Goal: Task Accomplishment & Management: Use online tool/utility

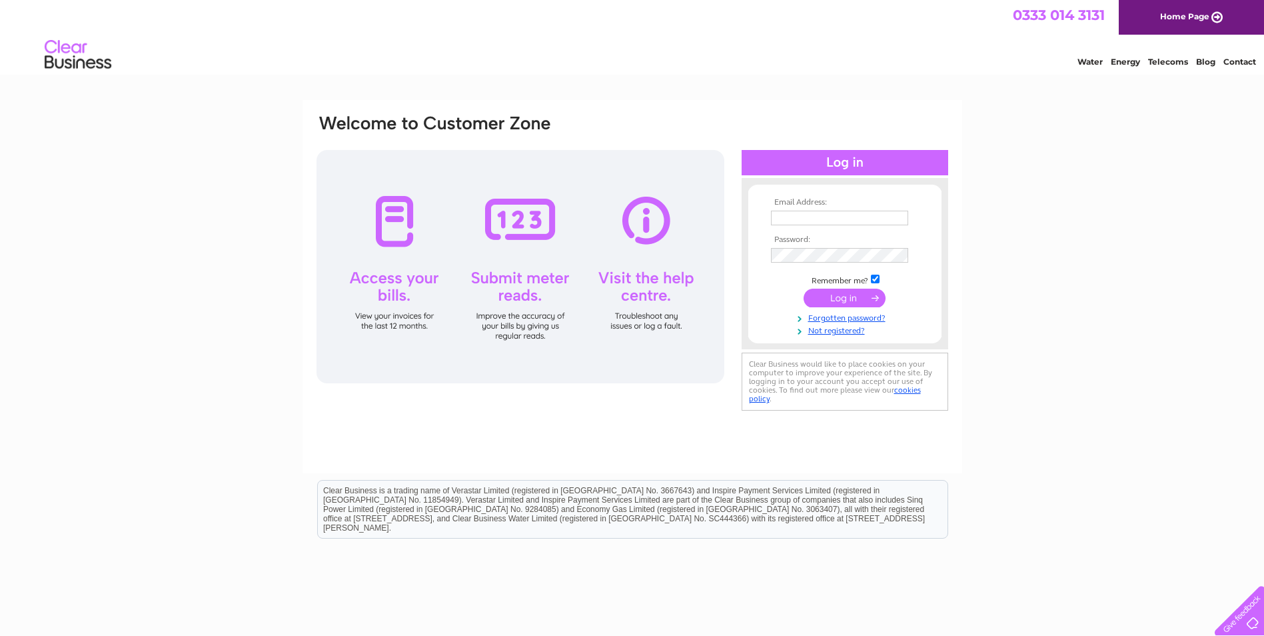
click at [875, 219] on input "text" at bounding box center [839, 218] width 137 height 15
click at [870, 308] on td at bounding box center [845, 299] width 155 height 25
click at [906, 218] on input "ang.schofield110@btinternet.com" at bounding box center [839, 218] width 137 height 15
click at [896, 221] on input "ang.schofield110@btinternet.com" at bounding box center [840, 219] width 139 height 16
click at [884, 220] on input "ang.schofield110@btinternet.com" at bounding box center [840, 219] width 139 height 16
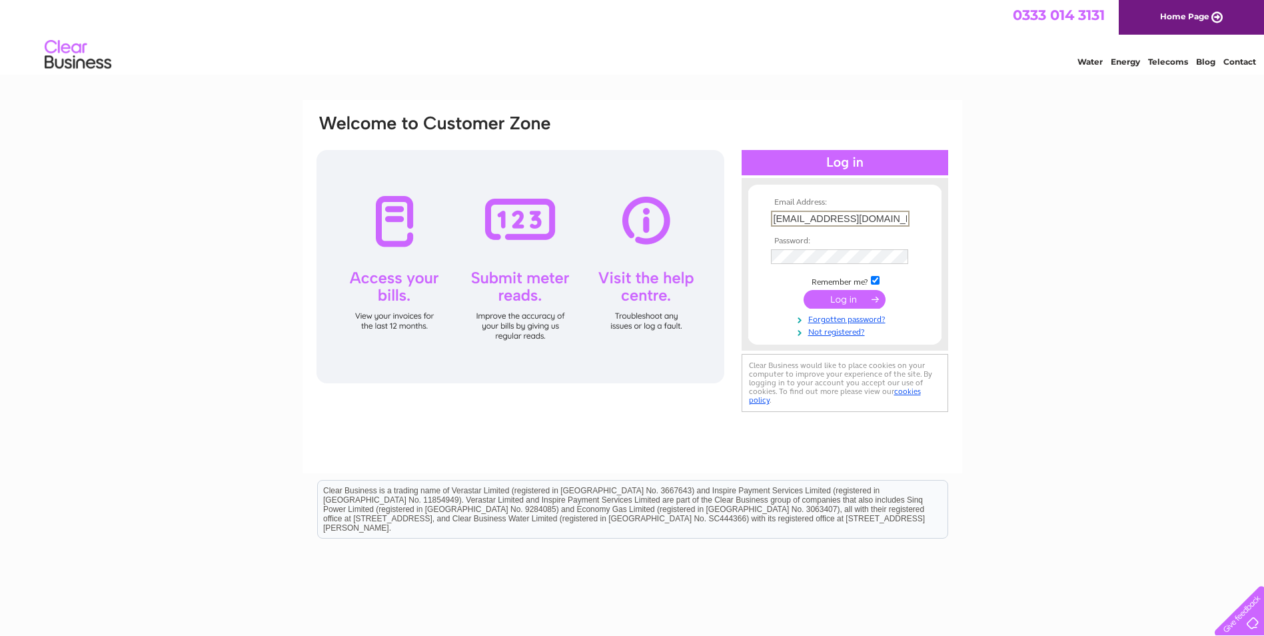
scroll to position [75, 0]
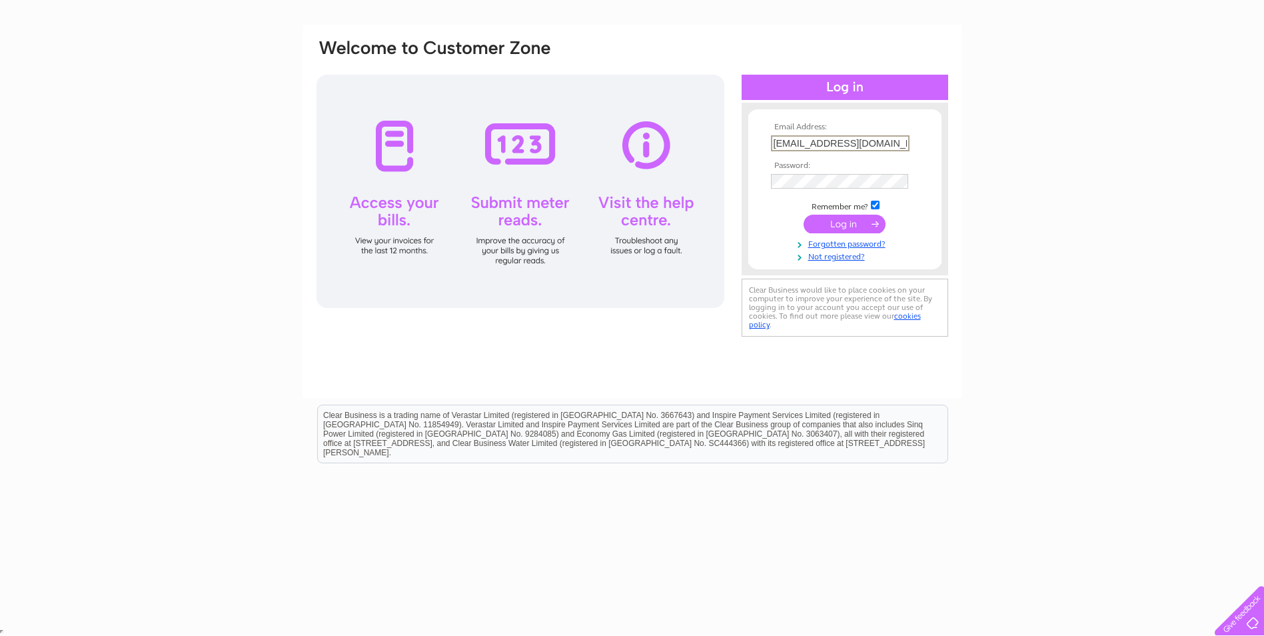
click at [900, 145] on input "ang.schofield110@btinternet.com" at bounding box center [840, 143] width 139 height 16
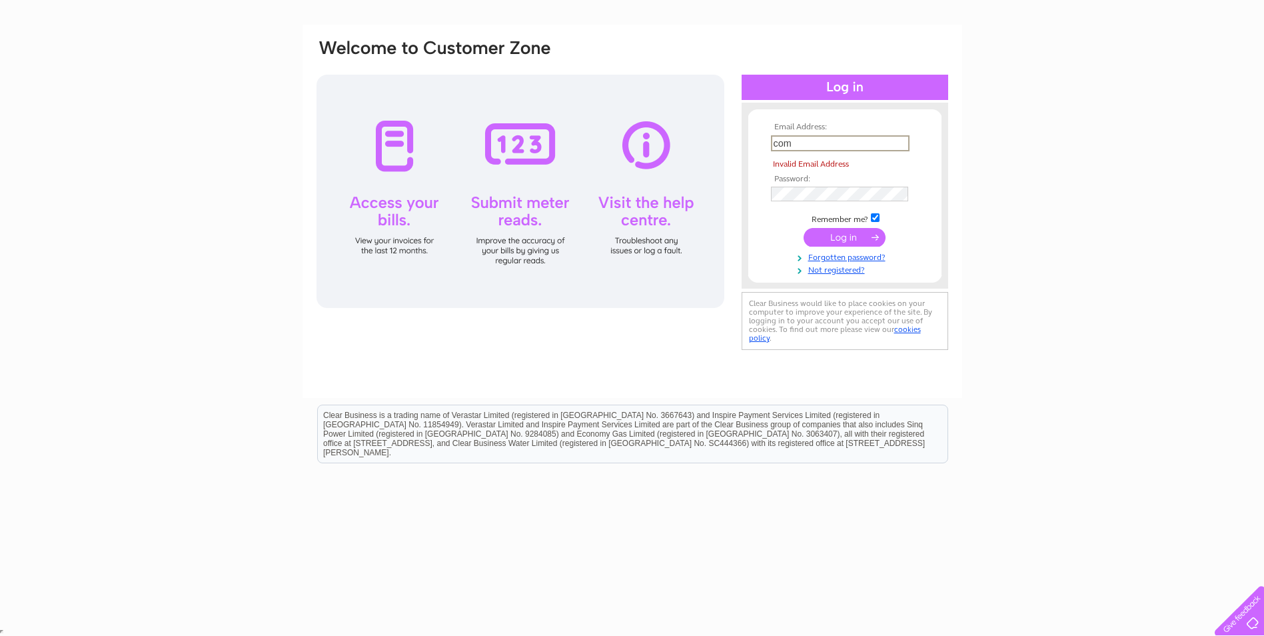
click at [844, 139] on input "com" at bounding box center [840, 143] width 139 height 16
type input "c"
click at [864, 239] on input "submit" at bounding box center [845, 237] width 82 height 19
type input "kevin.schofield110@btinternet.com"
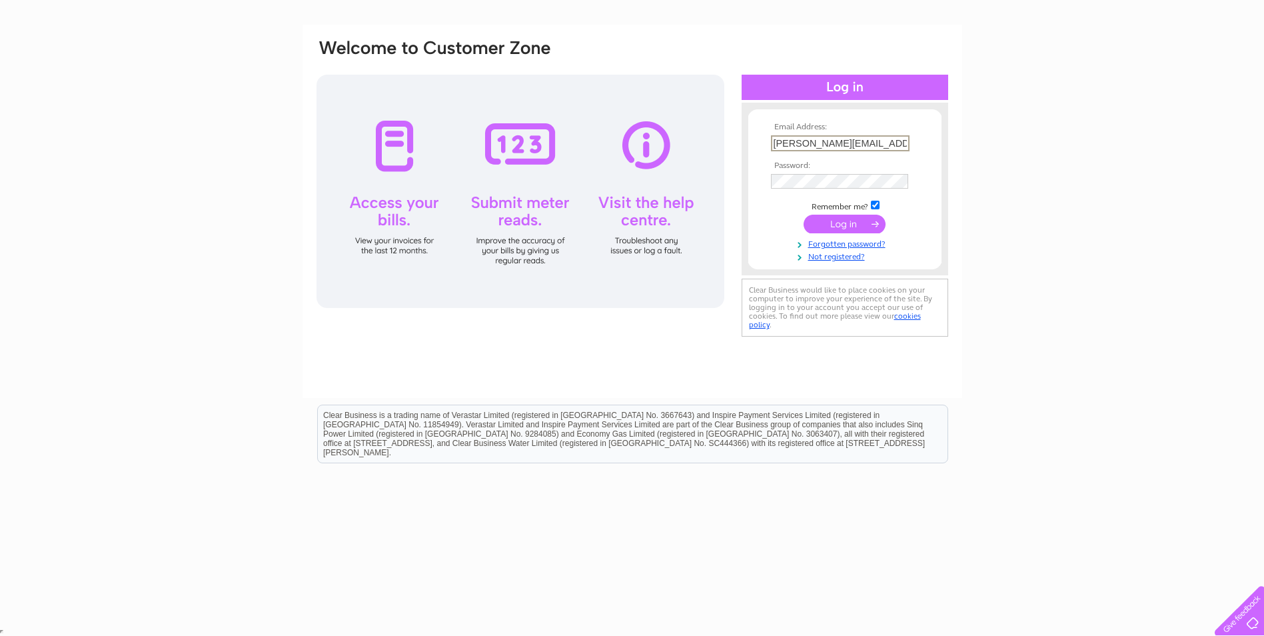
click at [860, 223] on input "submit" at bounding box center [845, 224] width 82 height 19
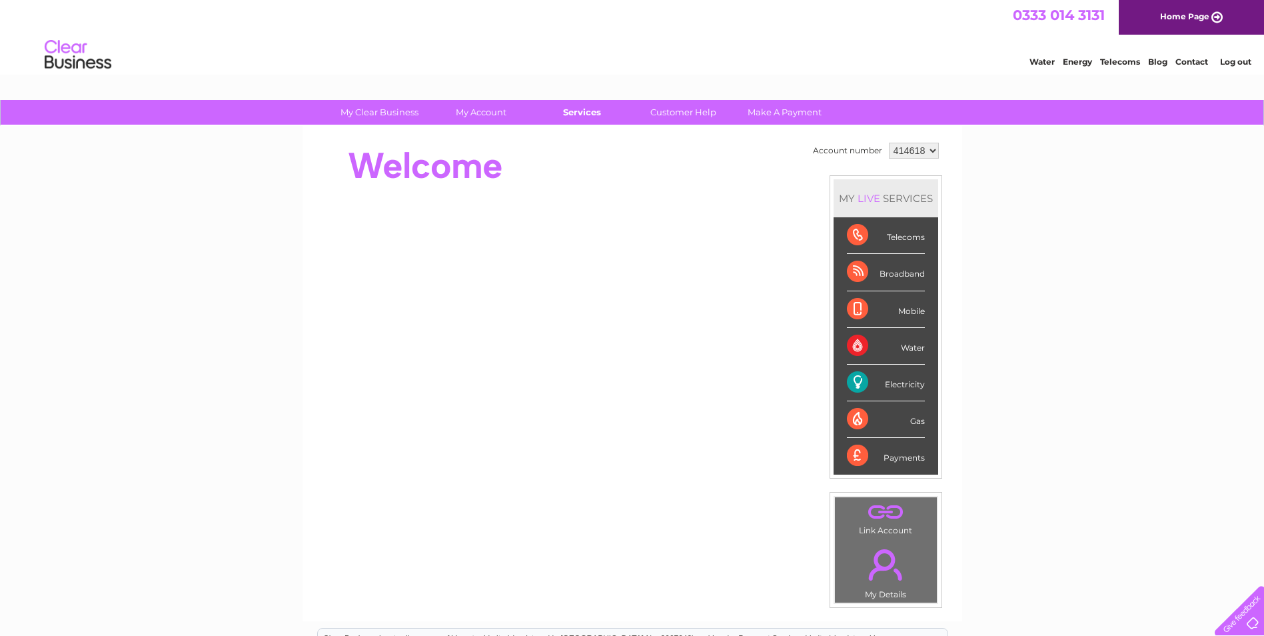
click at [586, 116] on link "Services" at bounding box center [582, 112] width 110 height 25
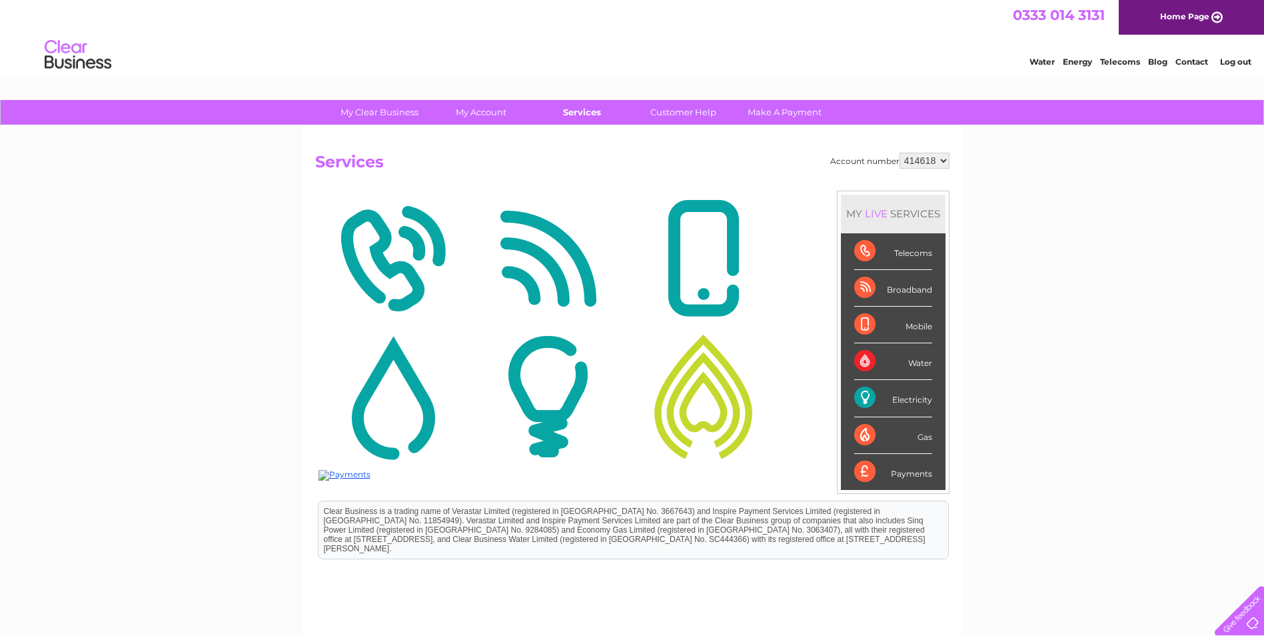
click at [586, 109] on link "Services" at bounding box center [582, 112] width 110 height 25
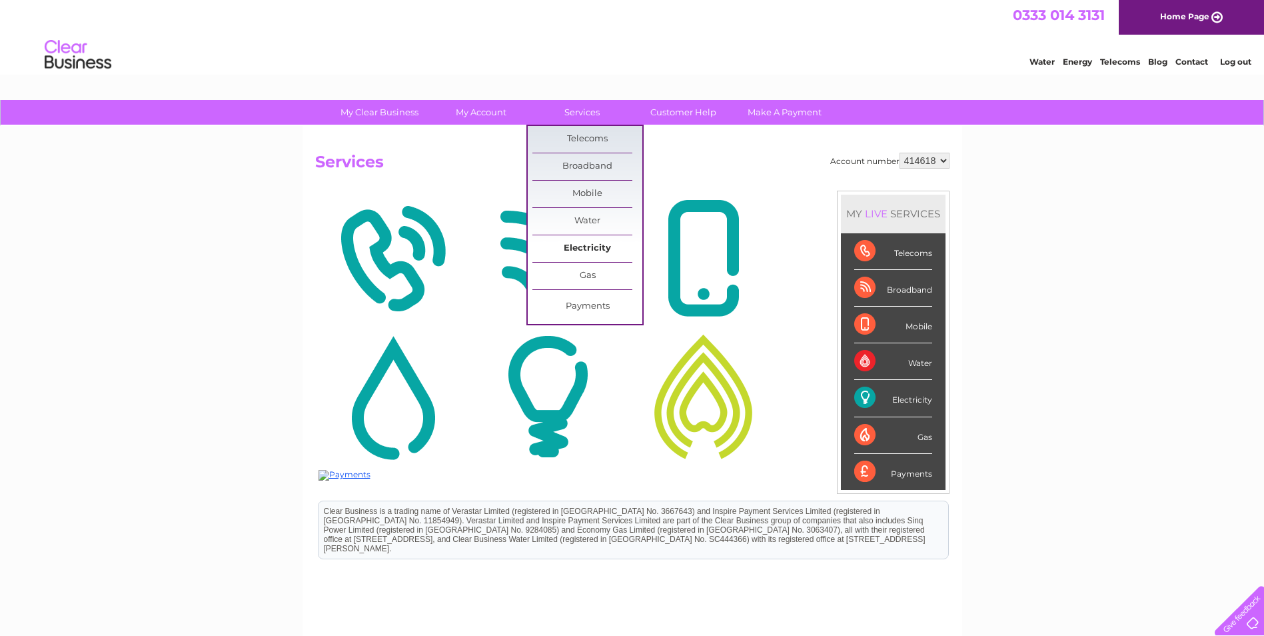
click at [608, 247] on link "Electricity" at bounding box center [588, 248] width 110 height 27
click at [712, 249] on link "Submit Meter Read" at bounding box center [699, 252] width 110 height 27
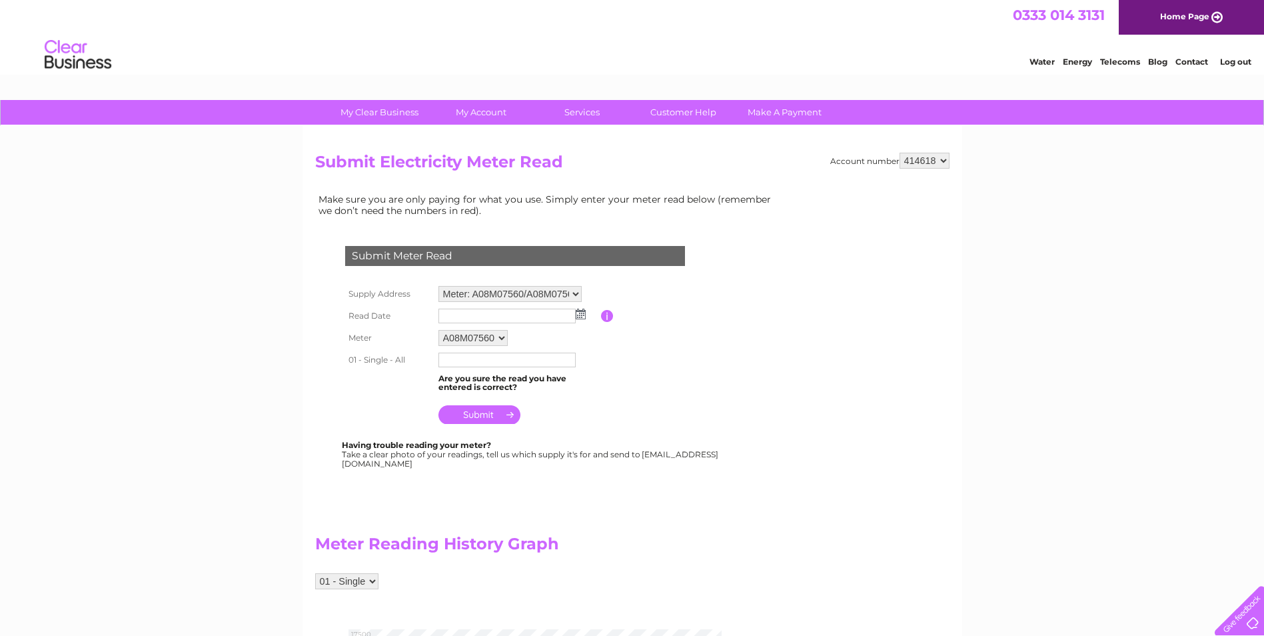
click at [584, 314] on img at bounding box center [581, 314] width 10 height 11
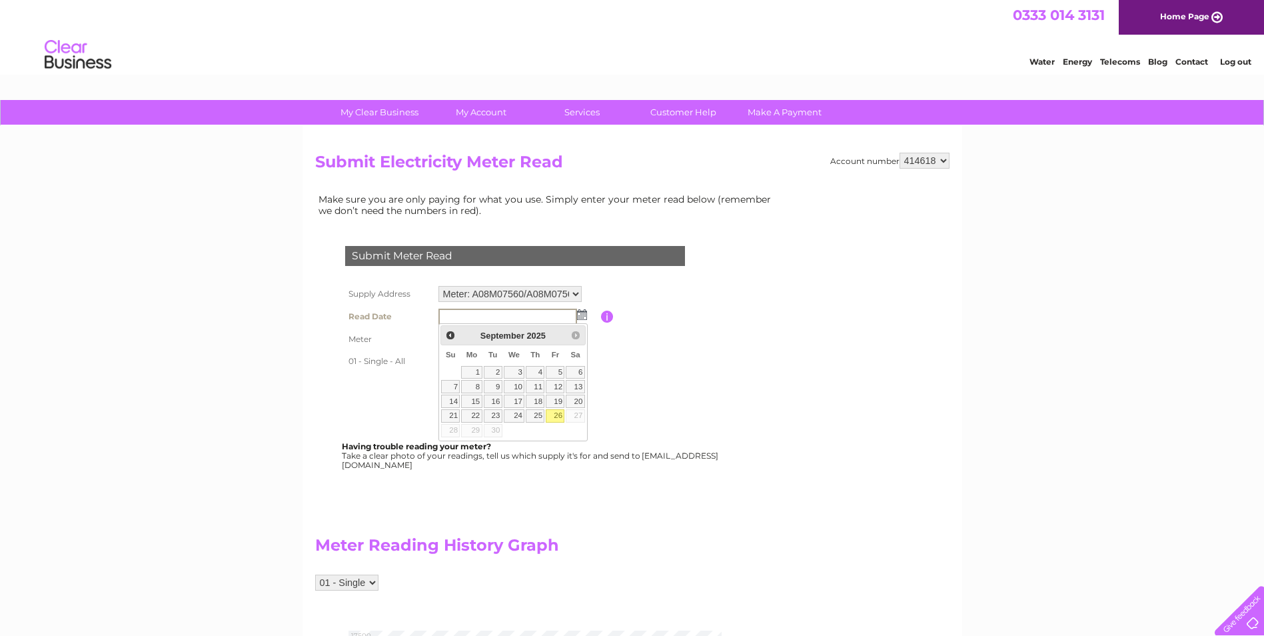
click at [558, 417] on link "26" at bounding box center [555, 415] width 19 height 13
type input "2025/09/26"
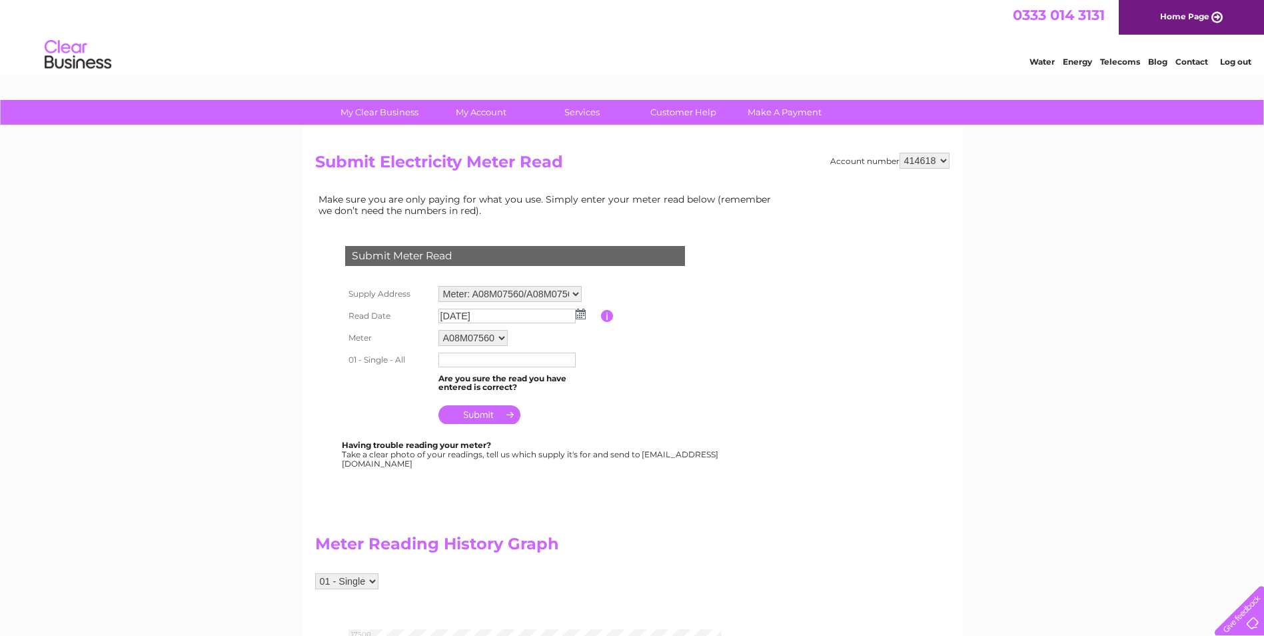
click at [522, 360] on input "text" at bounding box center [507, 360] width 137 height 15
type input "16957"
click at [482, 419] on input "submit" at bounding box center [480, 416] width 82 height 19
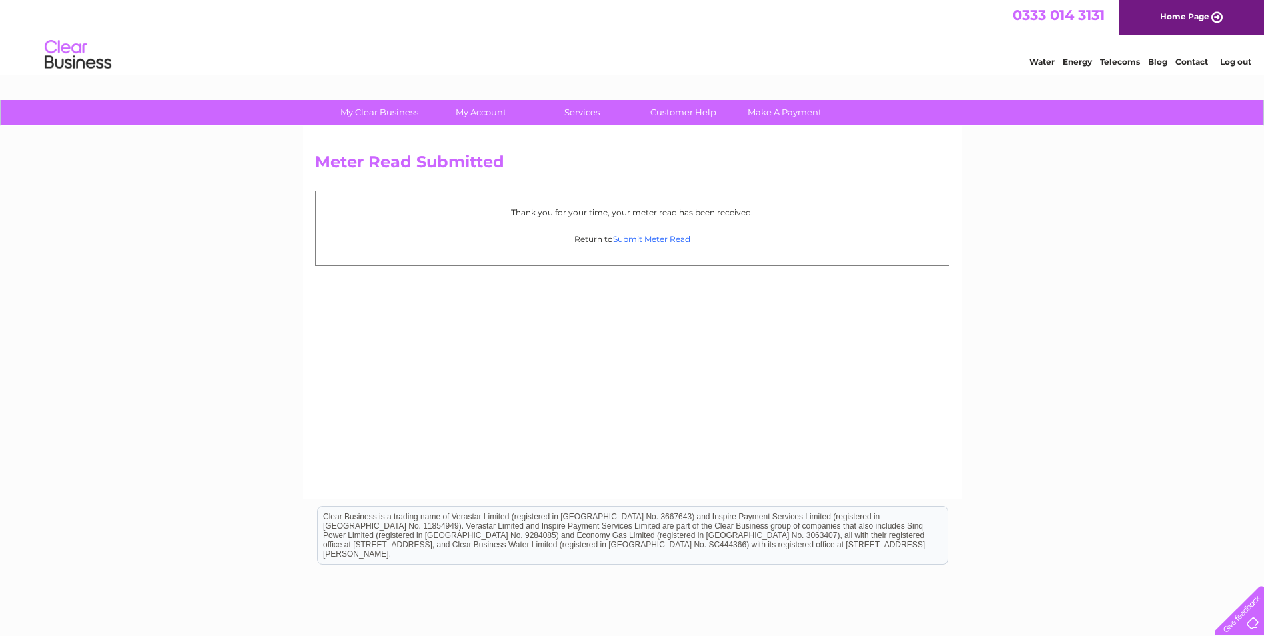
click at [664, 243] on link "Submit Meter Read" at bounding box center [651, 239] width 77 height 10
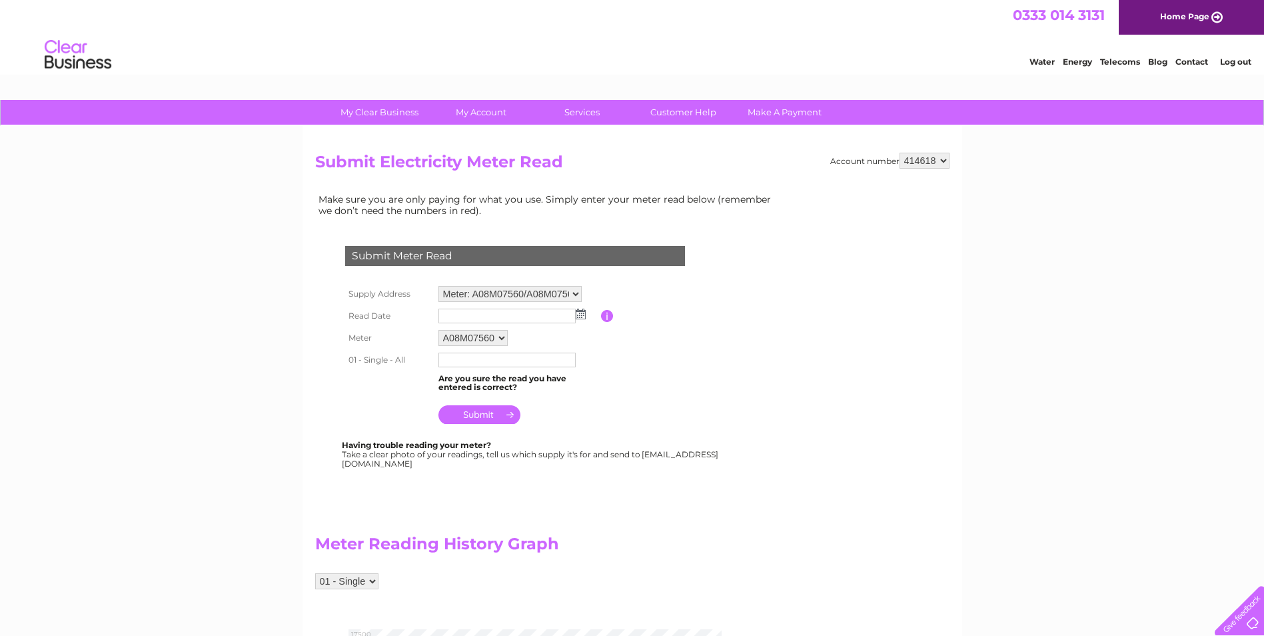
click at [505, 339] on select "A08M07560 A08M07561 A08M07569" at bounding box center [473, 338] width 69 height 16
select select "125795"
click at [439, 330] on select "A08M07560 A08M07561 A08M07569" at bounding box center [474, 338] width 71 height 17
click at [584, 313] on img at bounding box center [581, 314] width 10 height 11
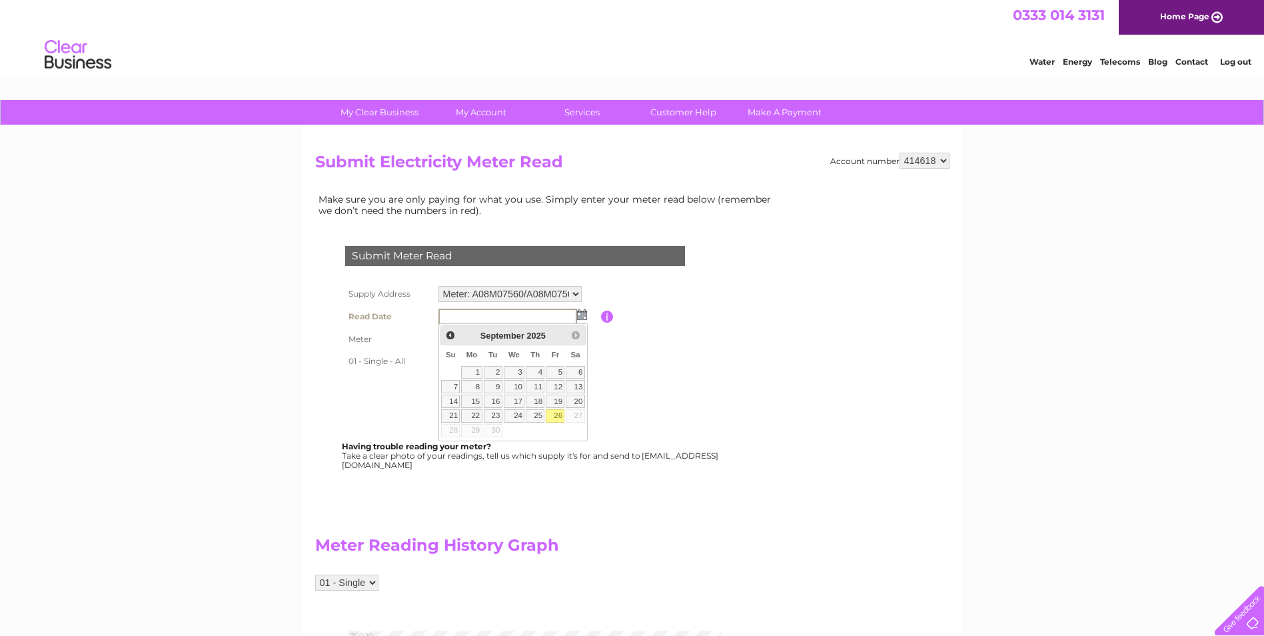
click at [557, 419] on link "26" at bounding box center [555, 415] width 19 height 13
type input "2025/09/26"
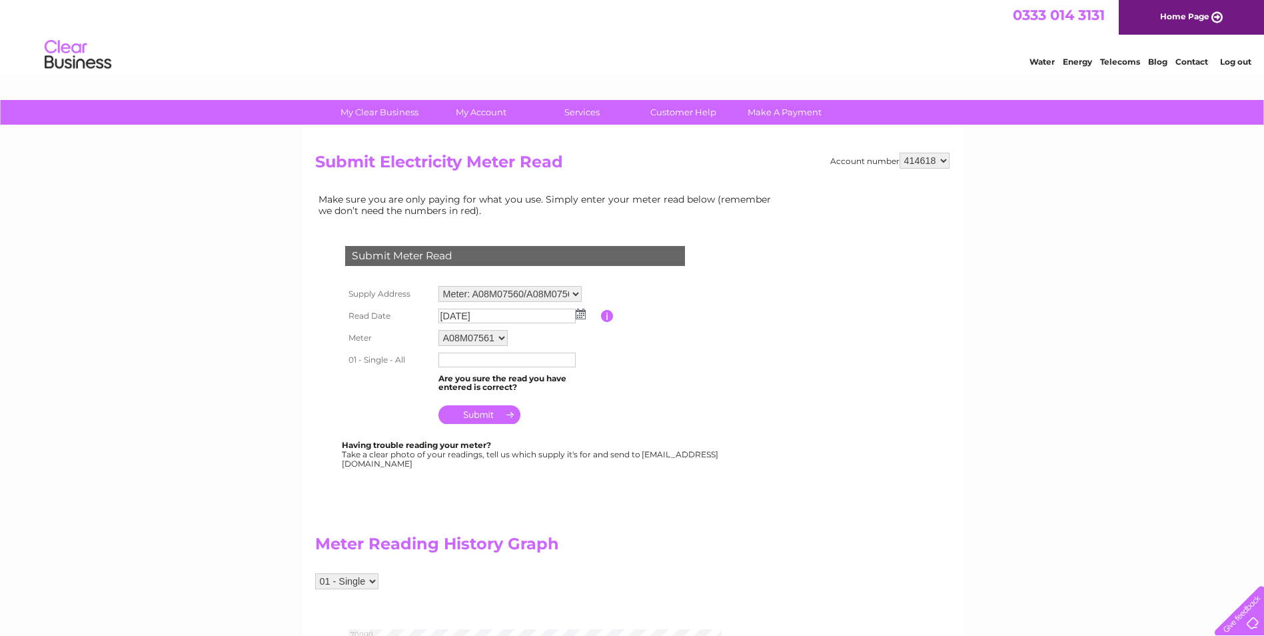
click at [527, 361] on input "text" at bounding box center [507, 360] width 137 height 15
type input "68526"
click at [498, 417] on input "submit" at bounding box center [480, 416] width 82 height 19
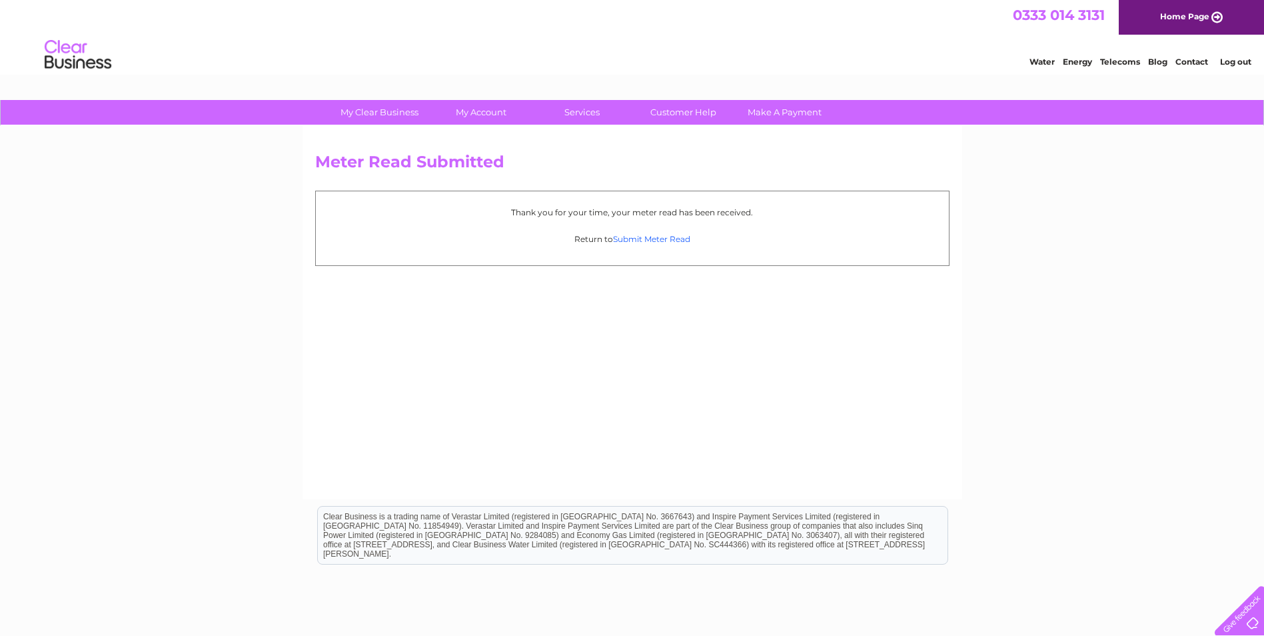
click at [670, 241] on link "Submit Meter Read" at bounding box center [651, 239] width 77 height 10
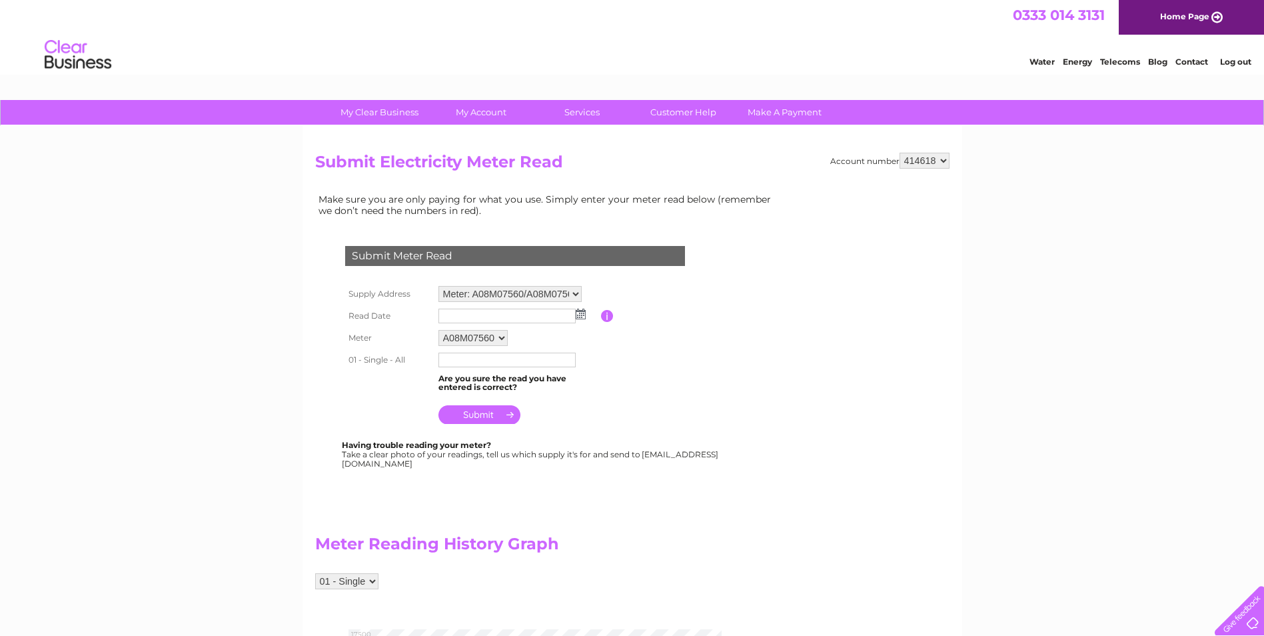
click at [506, 340] on select "A08M07560 A08M07561 A08M07569" at bounding box center [473, 338] width 69 height 16
select select "125796"
click at [439, 330] on select "A08M07560 A08M07561 A08M07569" at bounding box center [474, 338] width 71 height 17
click at [583, 319] on img at bounding box center [581, 314] width 10 height 11
click at [580, 312] on img at bounding box center [581, 314] width 10 height 11
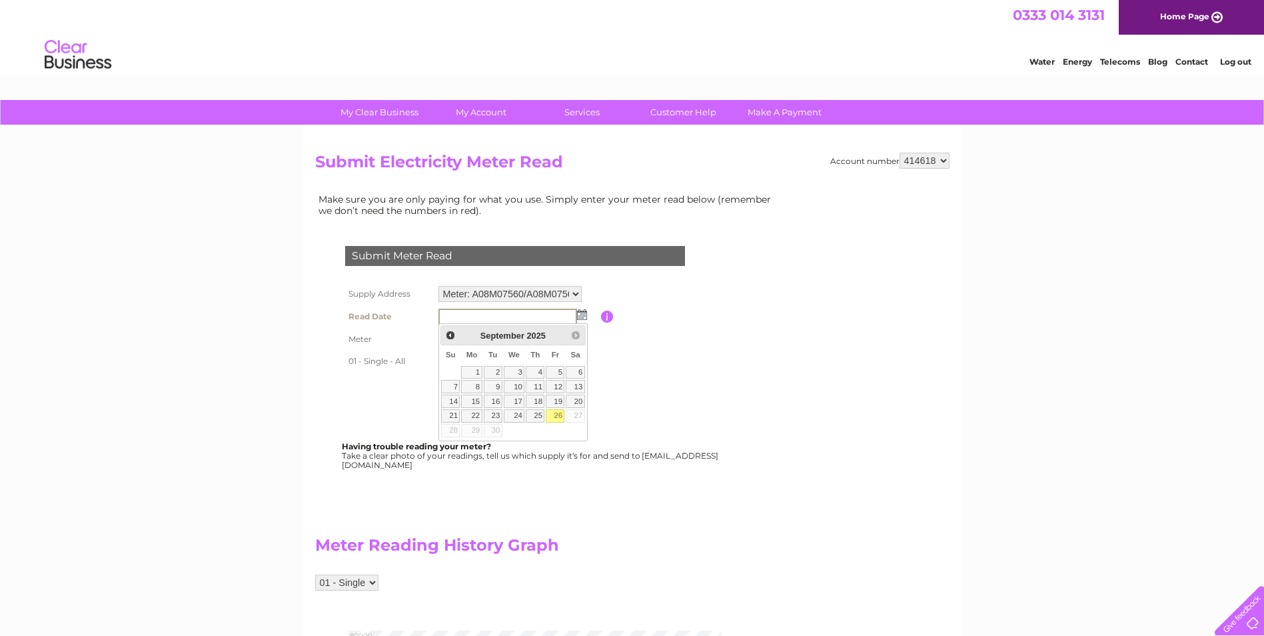
click at [562, 417] on link "26" at bounding box center [555, 415] width 19 height 13
type input "[DATE]"
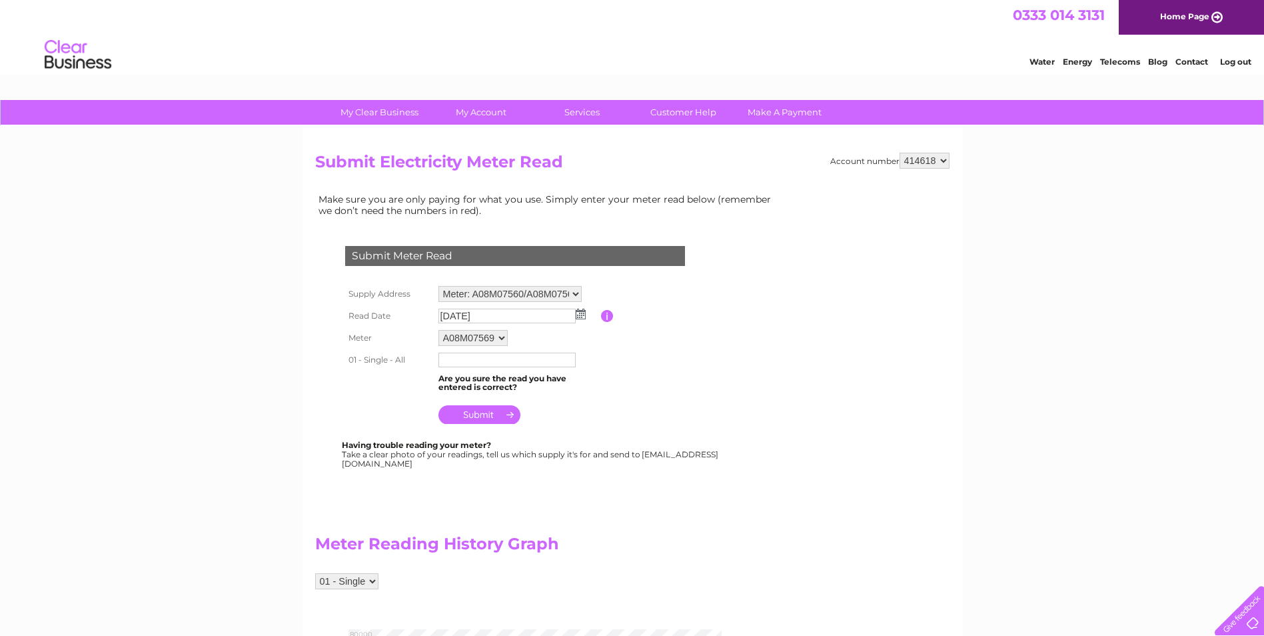
click at [543, 359] on input "text" at bounding box center [507, 360] width 137 height 15
type input "78252"
click at [491, 419] on input "submit" at bounding box center [480, 416] width 82 height 19
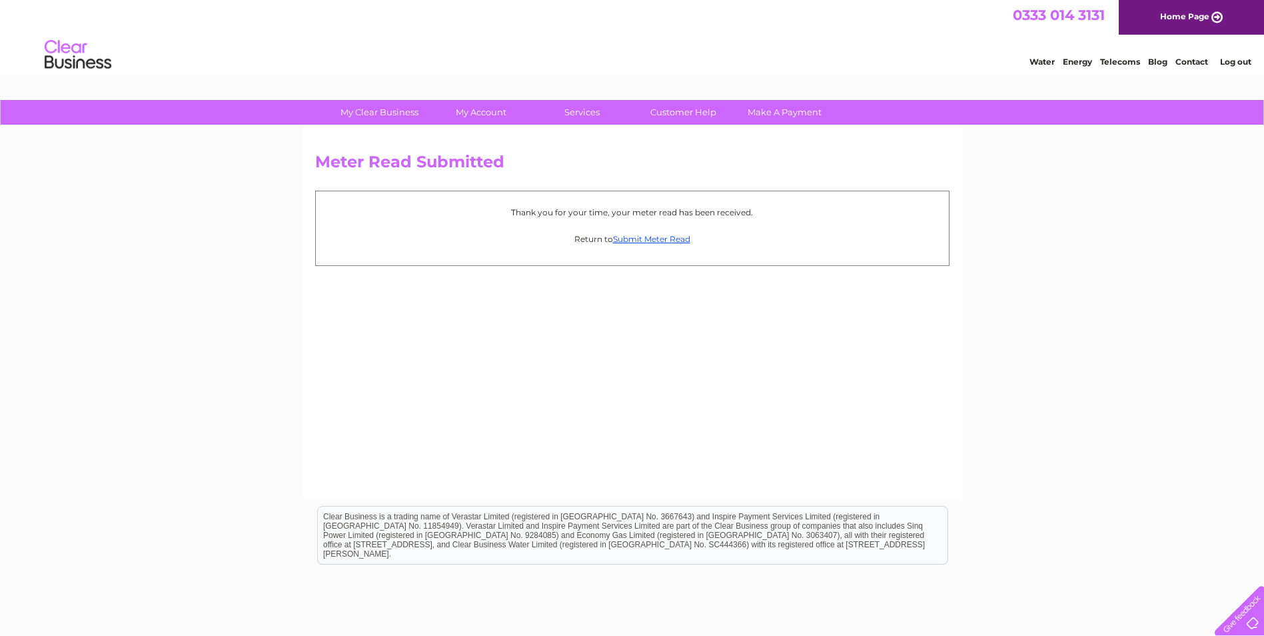
click at [488, 104] on link "My Account" at bounding box center [481, 112] width 110 height 25
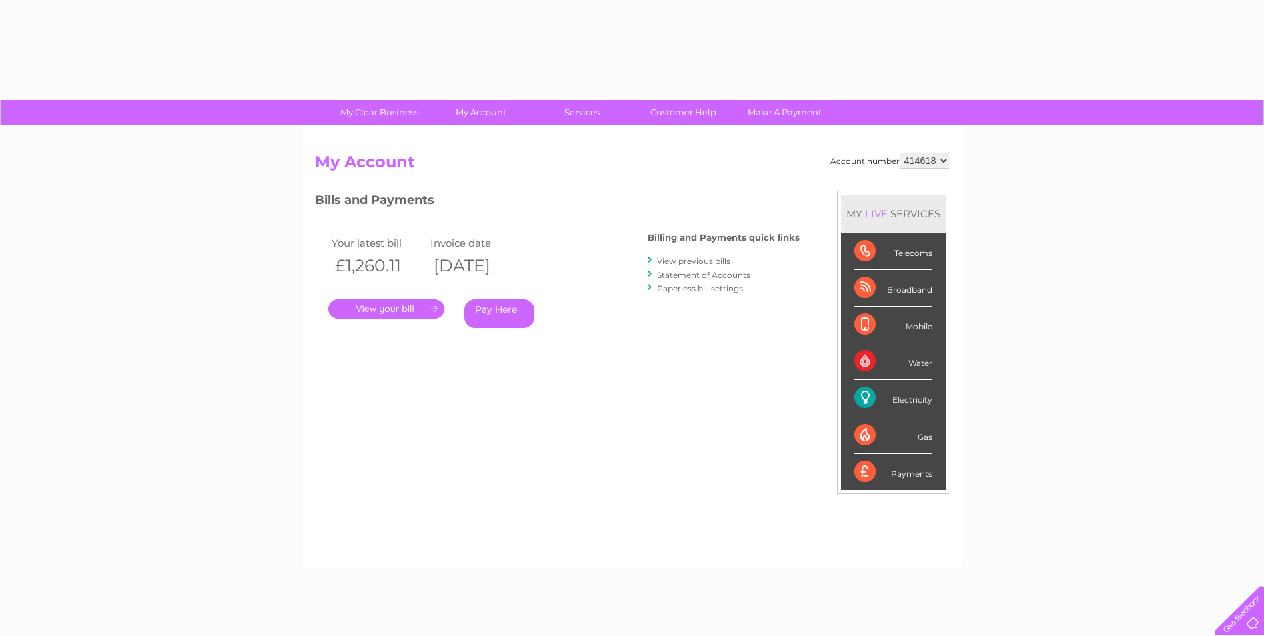
click at [511, 137] on div "Account number 414618 My Account MY LIVE SERVICES Telecoms Broadband Mobile Wat…" at bounding box center [633, 346] width 660 height 441
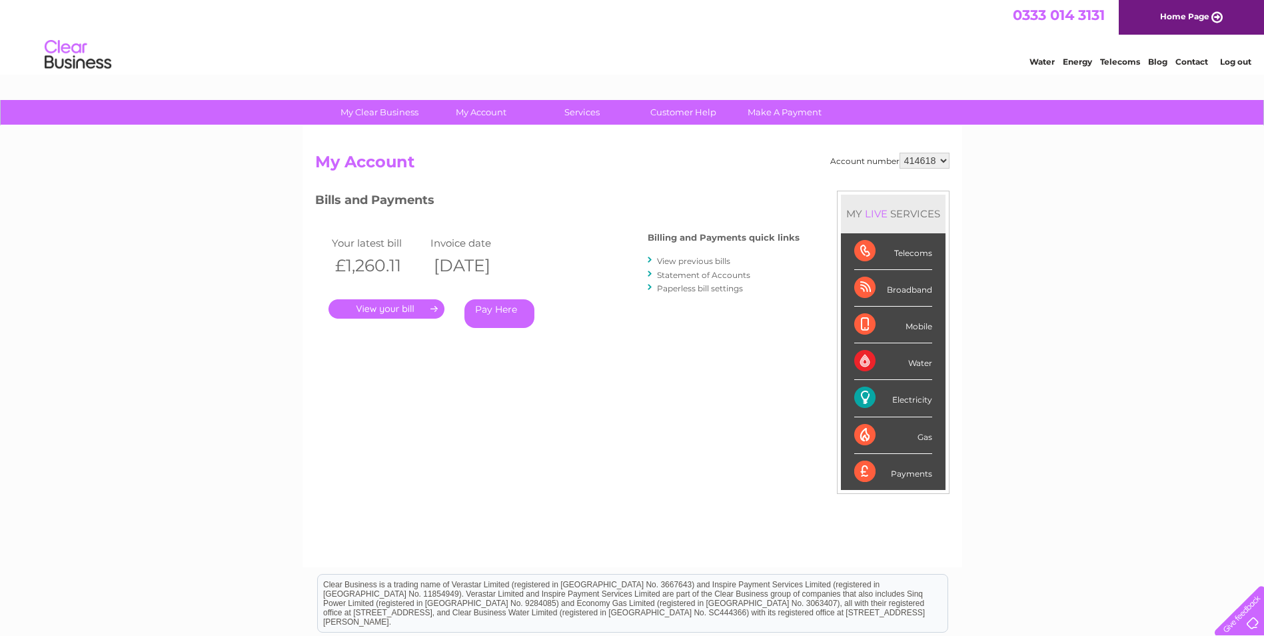
click at [399, 310] on link "." at bounding box center [387, 308] width 116 height 19
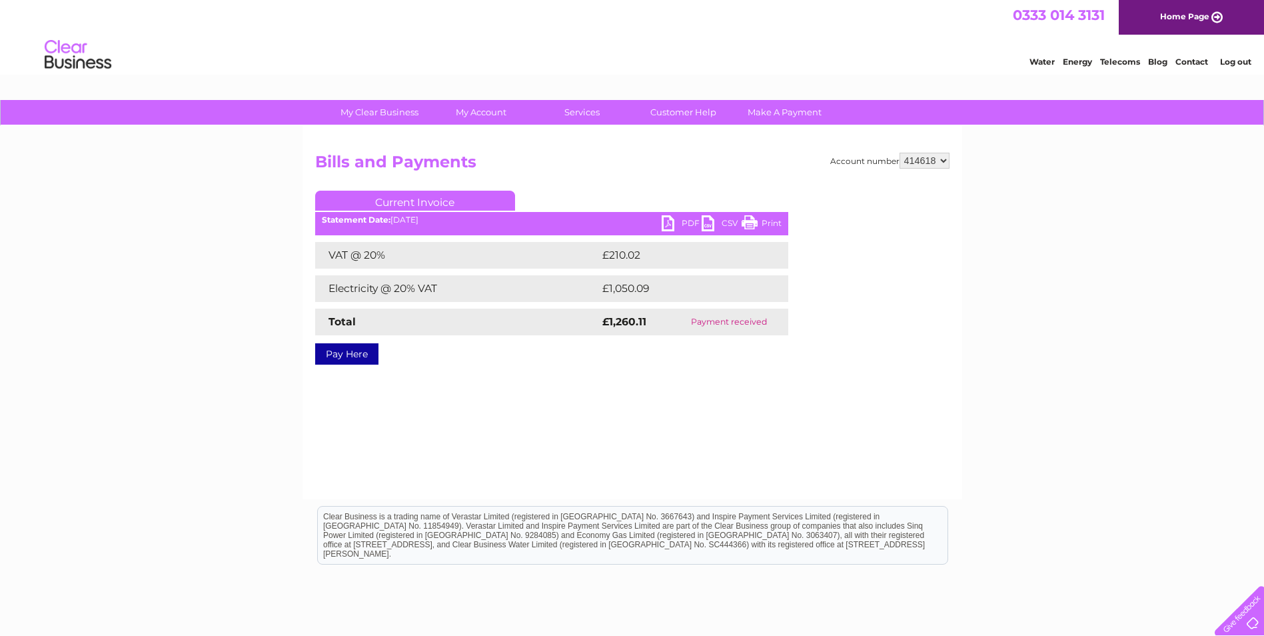
click at [673, 219] on link "PDF" at bounding box center [682, 224] width 40 height 19
click at [594, 175] on h2 "Bills and Payments" at bounding box center [632, 165] width 634 height 25
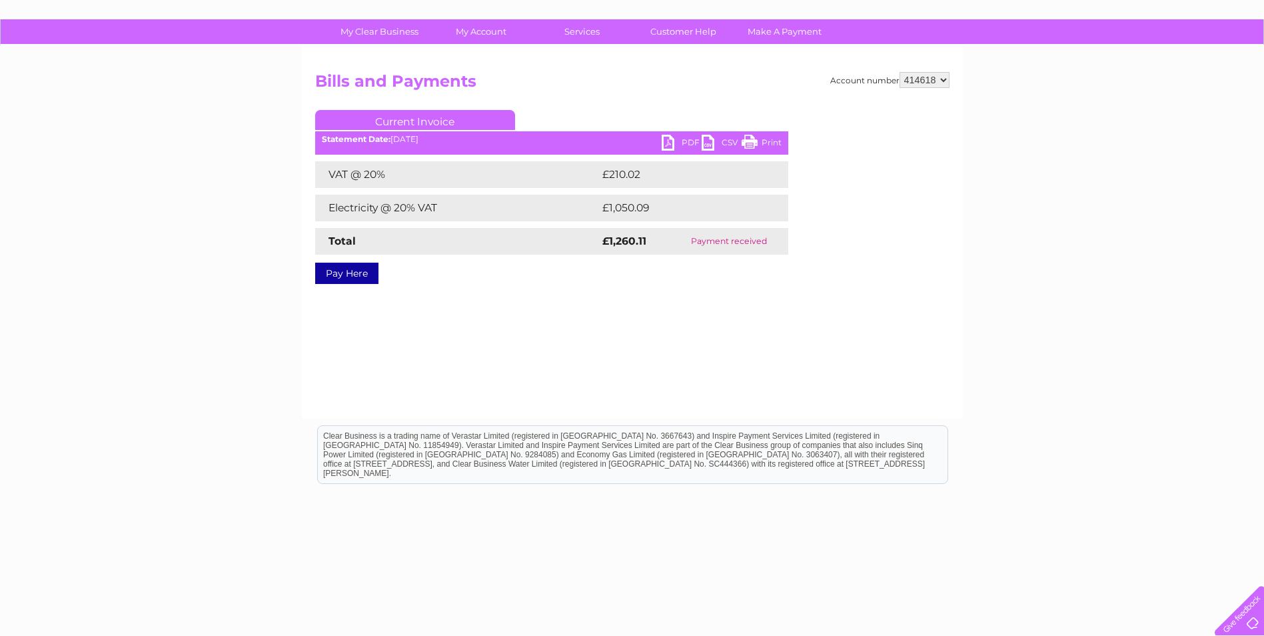
scroll to position [101, 0]
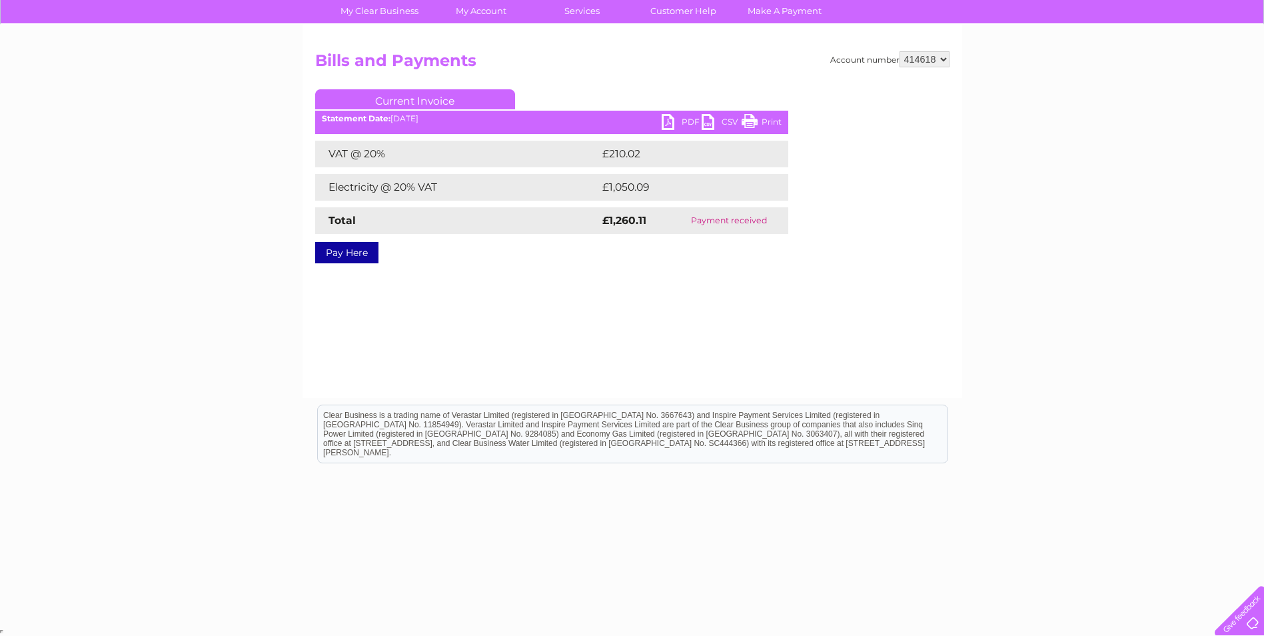
click at [430, 186] on td "Electricity @ 20% VAT" at bounding box center [457, 187] width 284 height 27
click at [413, 155] on td "VAT @ 20%" at bounding box center [457, 154] width 284 height 27
click at [514, 213] on td "Total" at bounding box center [457, 220] width 284 height 27
click at [372, 117] on b "Statement Date:" at bounding box center [356, 118] width 69 height 10
click at [712, 123] on link "CSV" at bounding box center [722, 123] width 40 height 19
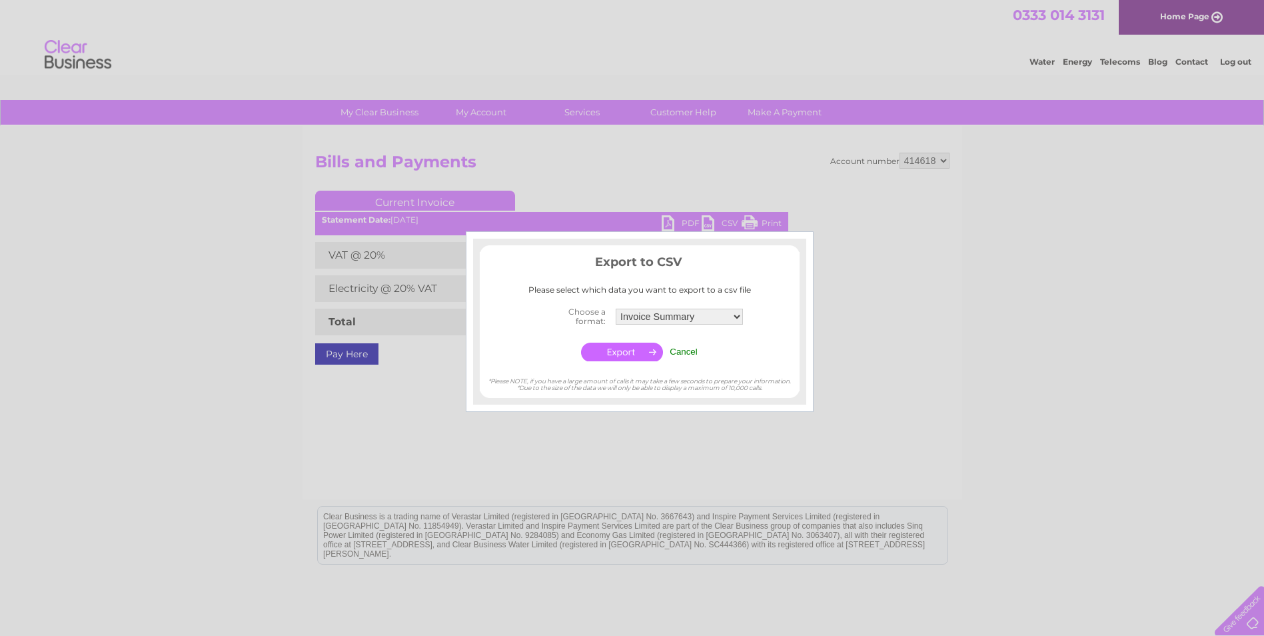
click at [958, 359] on div at bounding box center [632, 318] width 1264 height 636
click at [688, 177] on div at bounding box center [632, 318] width 1264 height 636
click at [1232, 28] on div at bounding box center [632, 318] width 1264 height 636
click at [690, 356] on input "Cancel" at bounding box center [684, 352] width 28 height 10
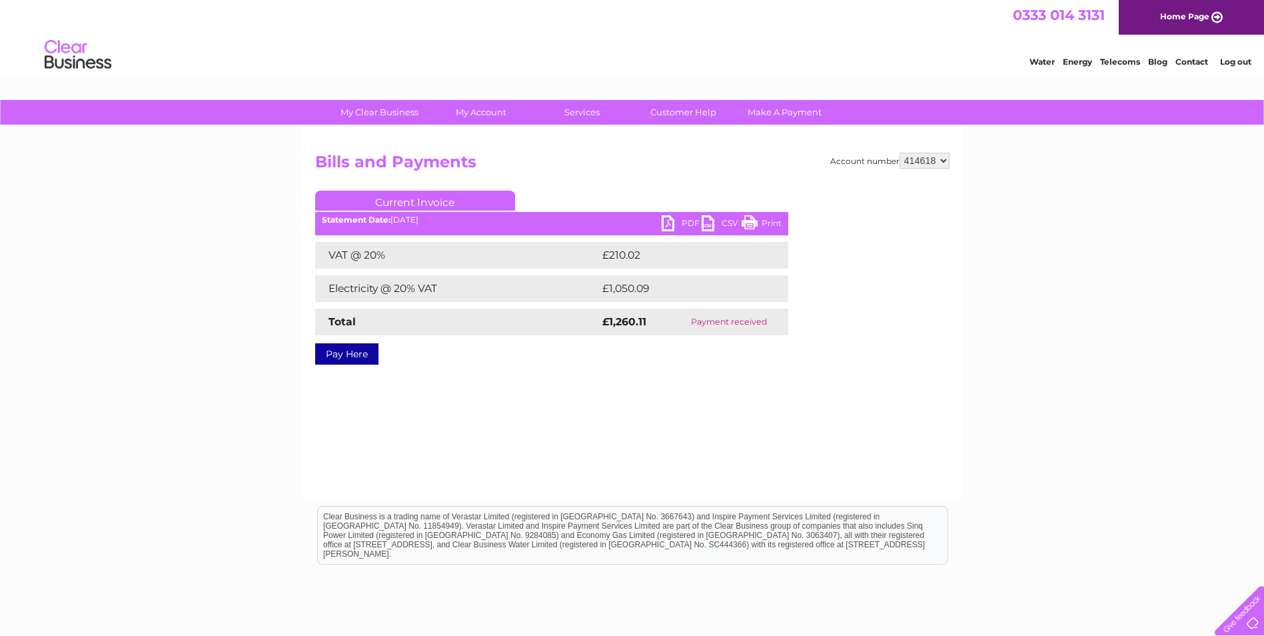
click at [1251, 64] on link "Log out" at bounding box center [1235, 62] width 31 height 10
